Goal: Subscribe to service/newsletter

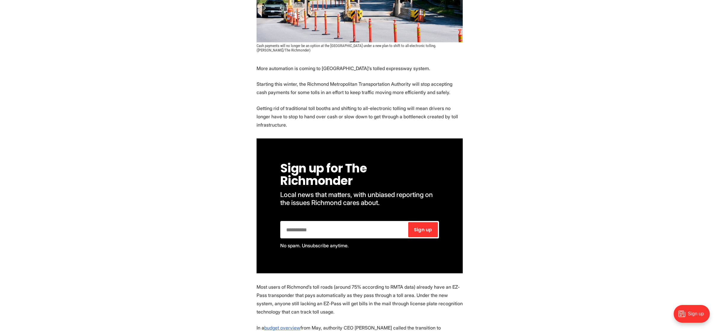
scroll to position [217, 0]
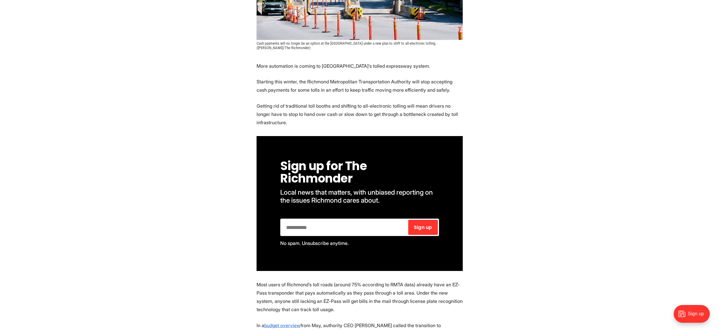
click at [293, 226] on input "email" at bounding box center [344, 227] width 126 height 15
type input "**********"
click at [422, 228] on span "Sign up" at bounding box center [423, 227] width 18 height 5
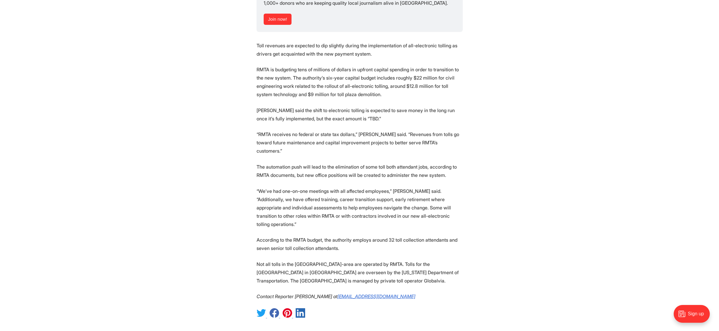
scroll to position [983, 0]
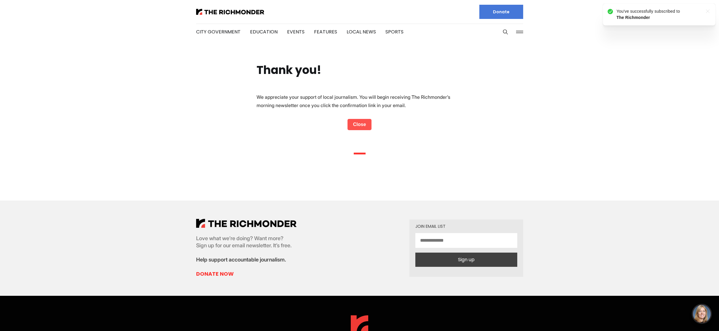
click at [364, 126] on link "Close" at bounding box center [359, 124] width 24 height 11
